Goal: Task Accomplishment & Management: Manage account settings

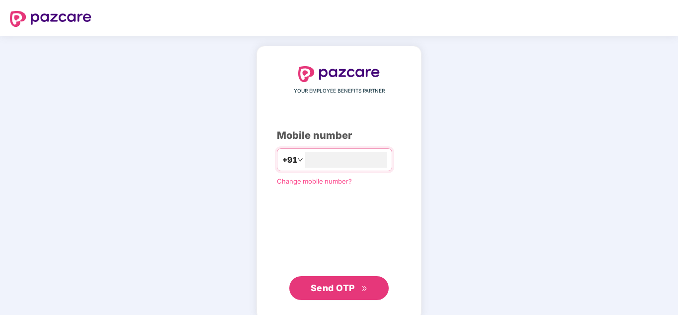
type input "**********"
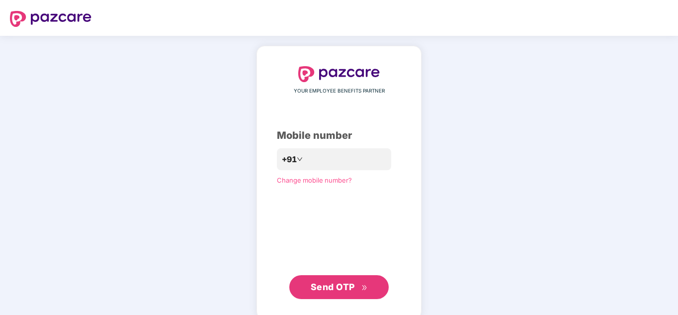
click at [355, 283] on span "Send OTP" at bounding box center [339, 287] width 57 height 14
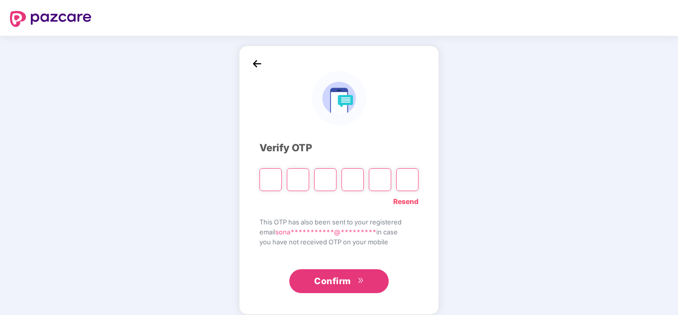
type input "*"
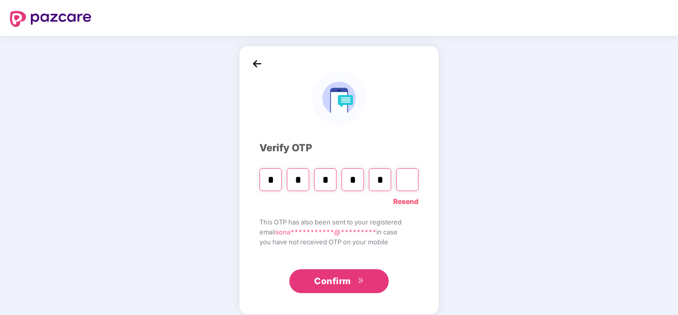
type input "*"
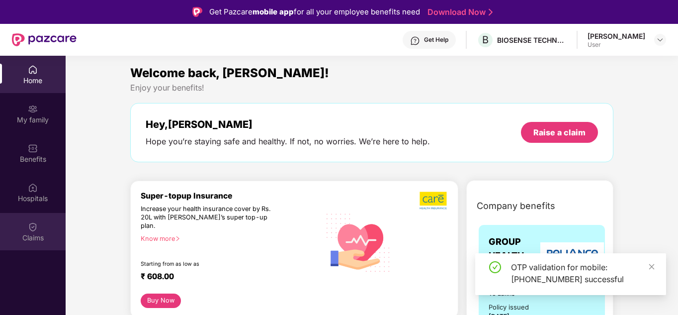
click at [30, 230] on img at bounding box center [33, 227] width 10 height 10
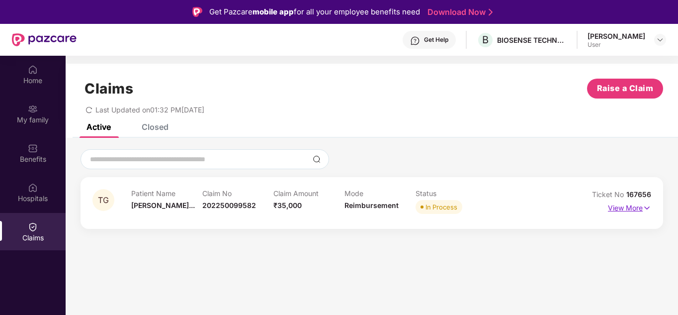
click at [617, 205] on p "View More" at bounding box center [629, 206] width 43 height 13
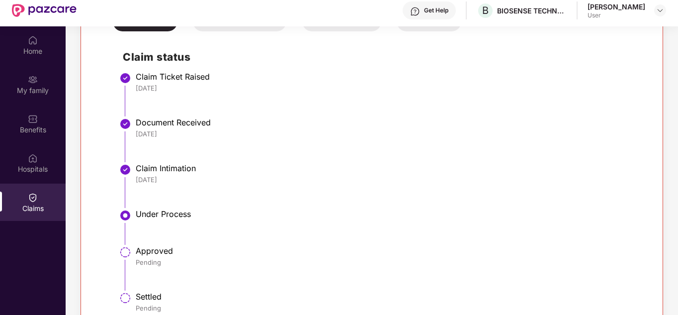
scroll to position [56, 0]
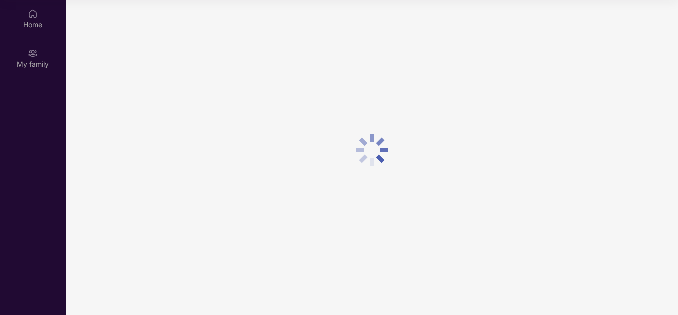
scroll to position [56, 0]
